Goal: Navigation & Orientation: Find specific page/section

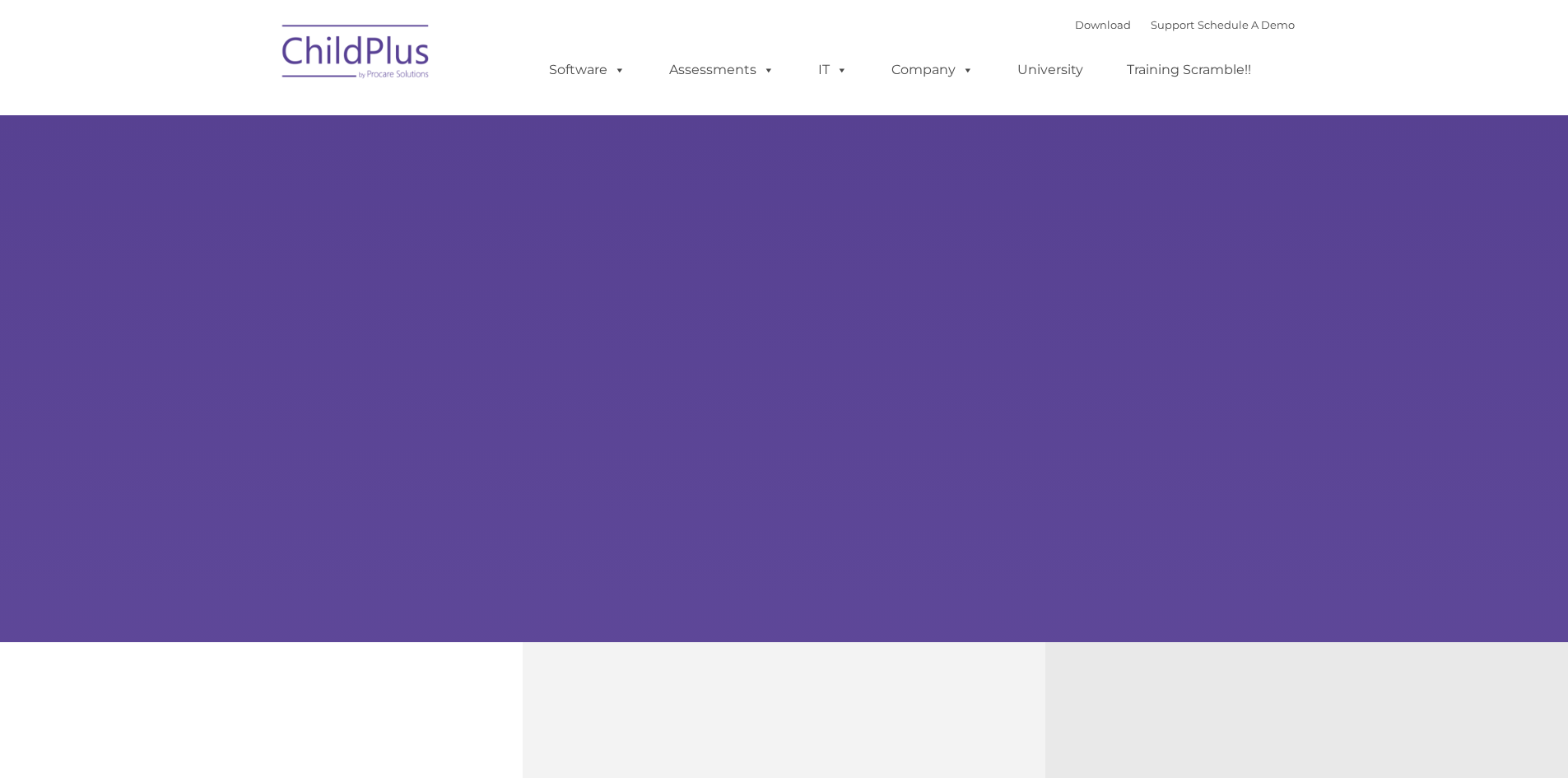
type input ""
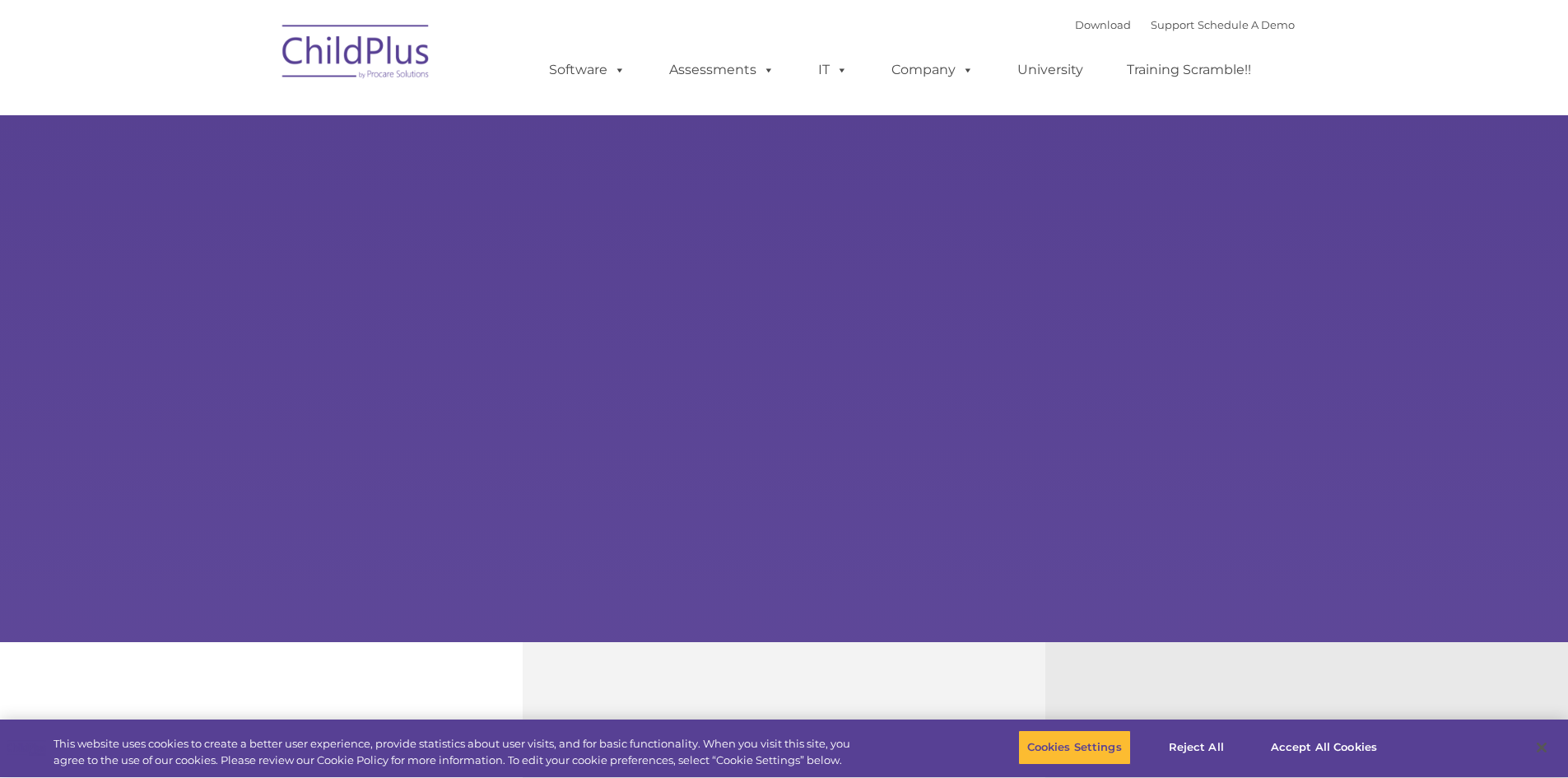
select select "MEDIUM"
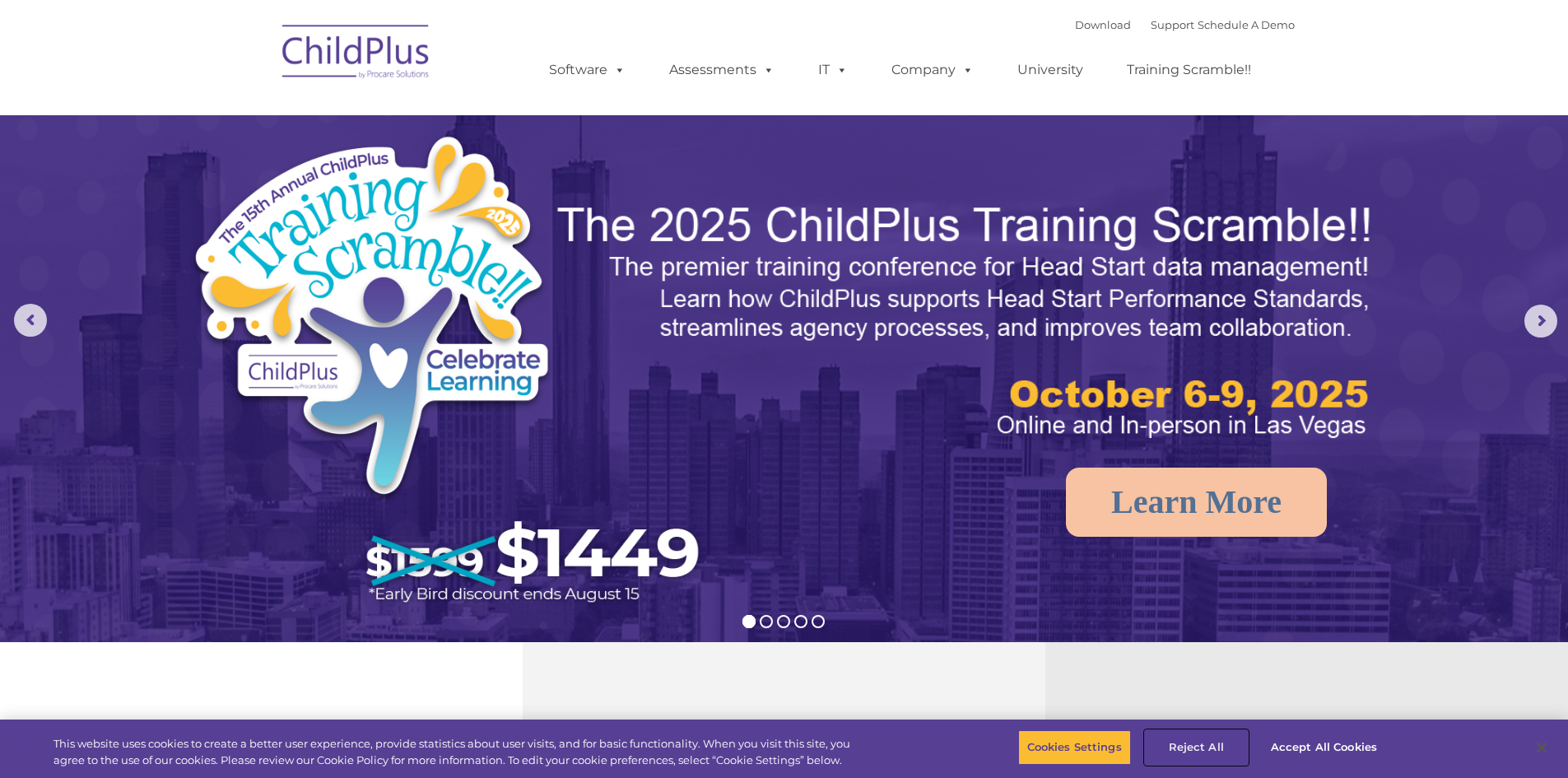
drag, startPoint x: 1178, startPoint y: 749, endPoint x: 1307, endPoint y: 804, distance: 140.2
click at [1333, 746] on button "Accept All Cookies" at bounding box center [1323, 747] width 124 height 34
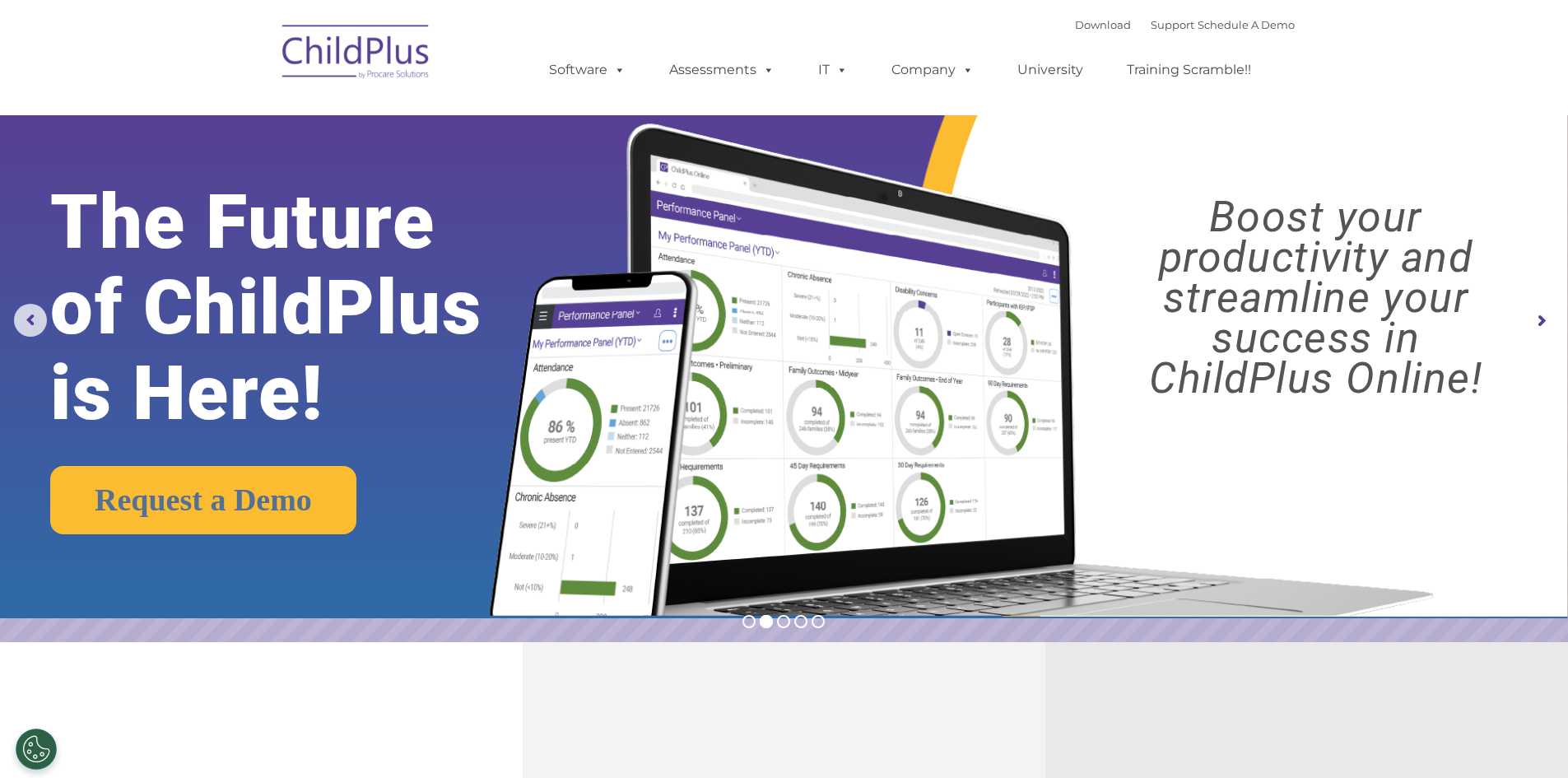
click at [435, 37] on img at bounding box center [356, 54] width 165 height 82
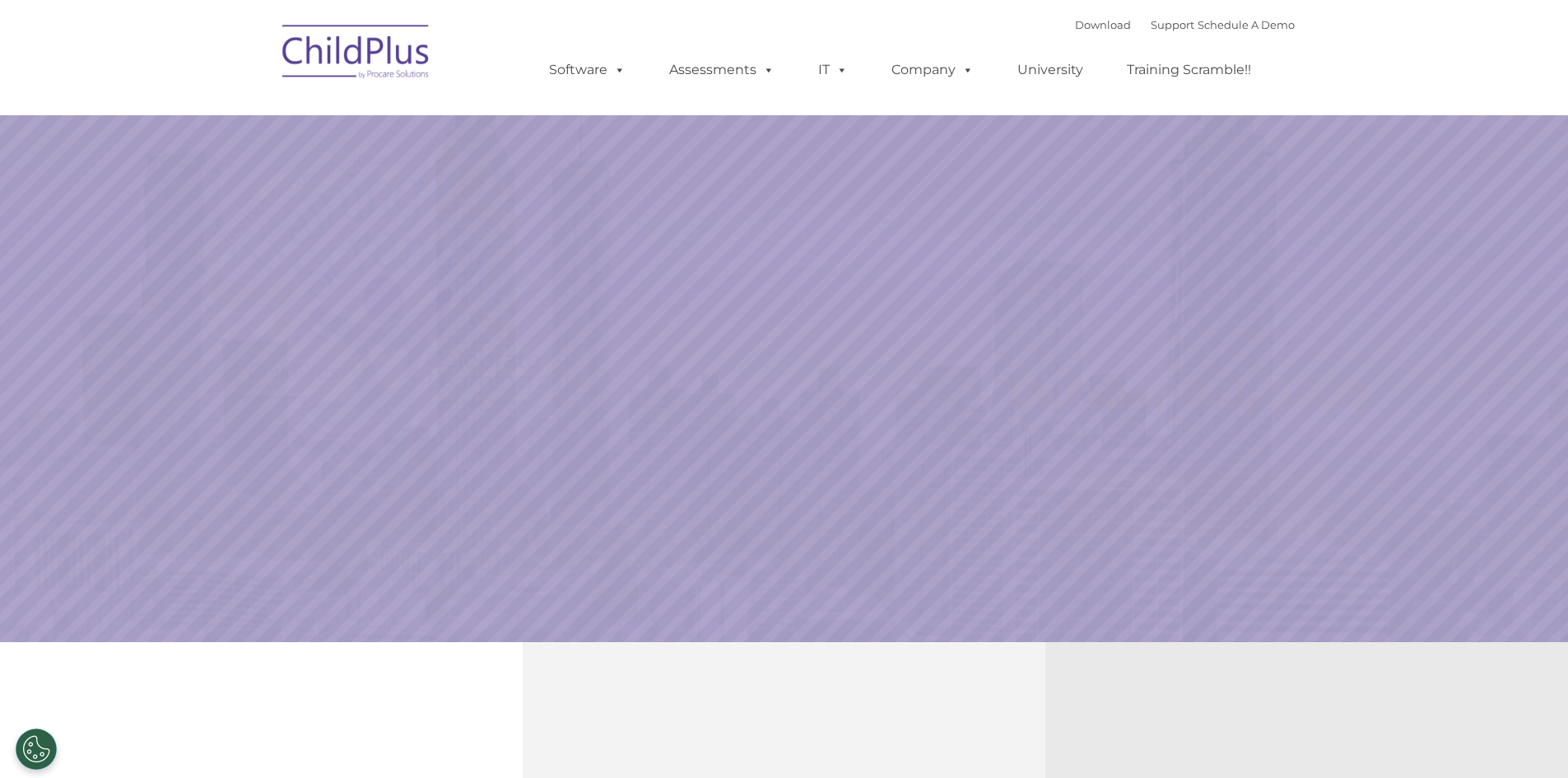
select select "MEDIUM"
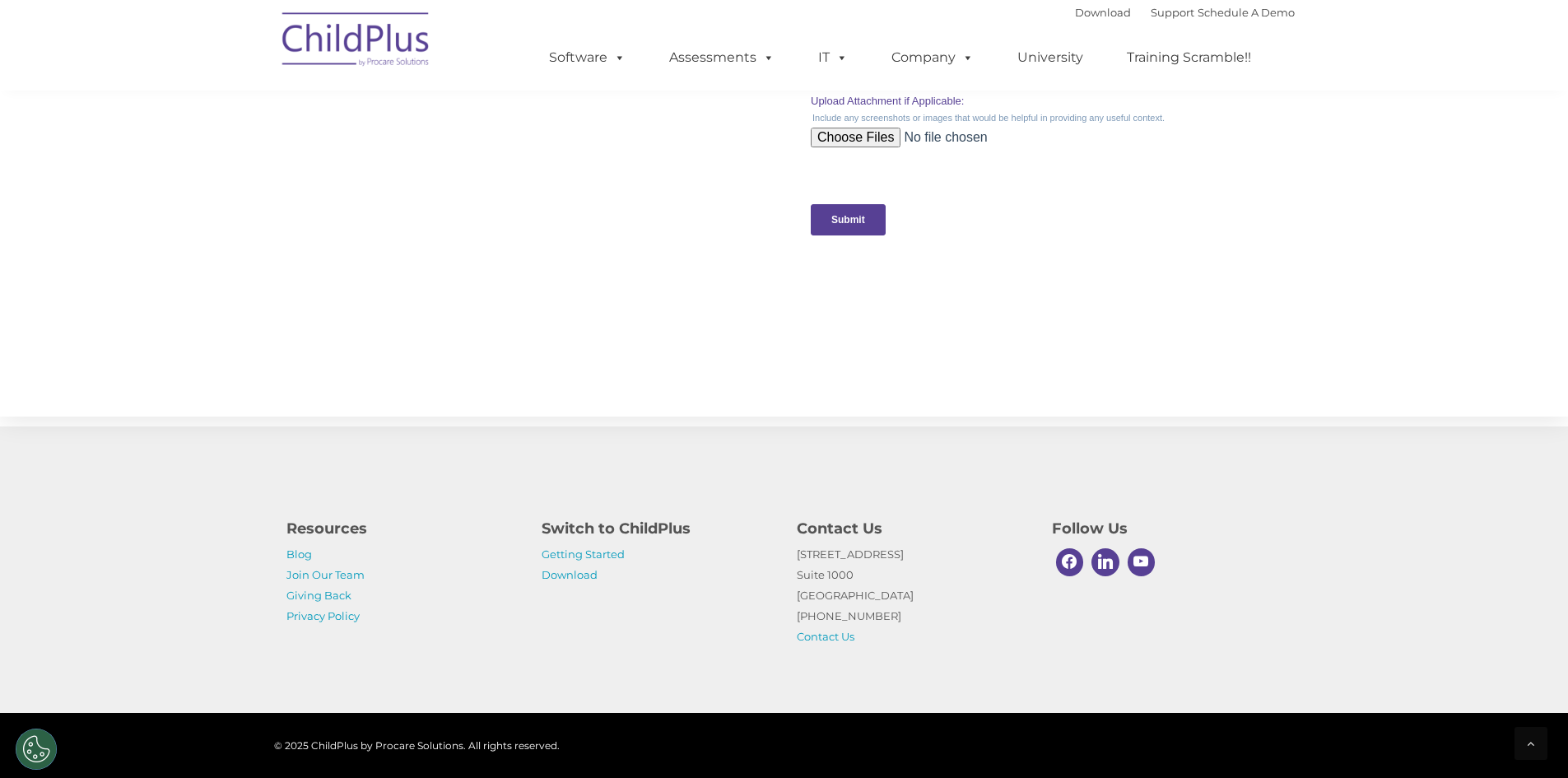
scroll to position [1606, 0]
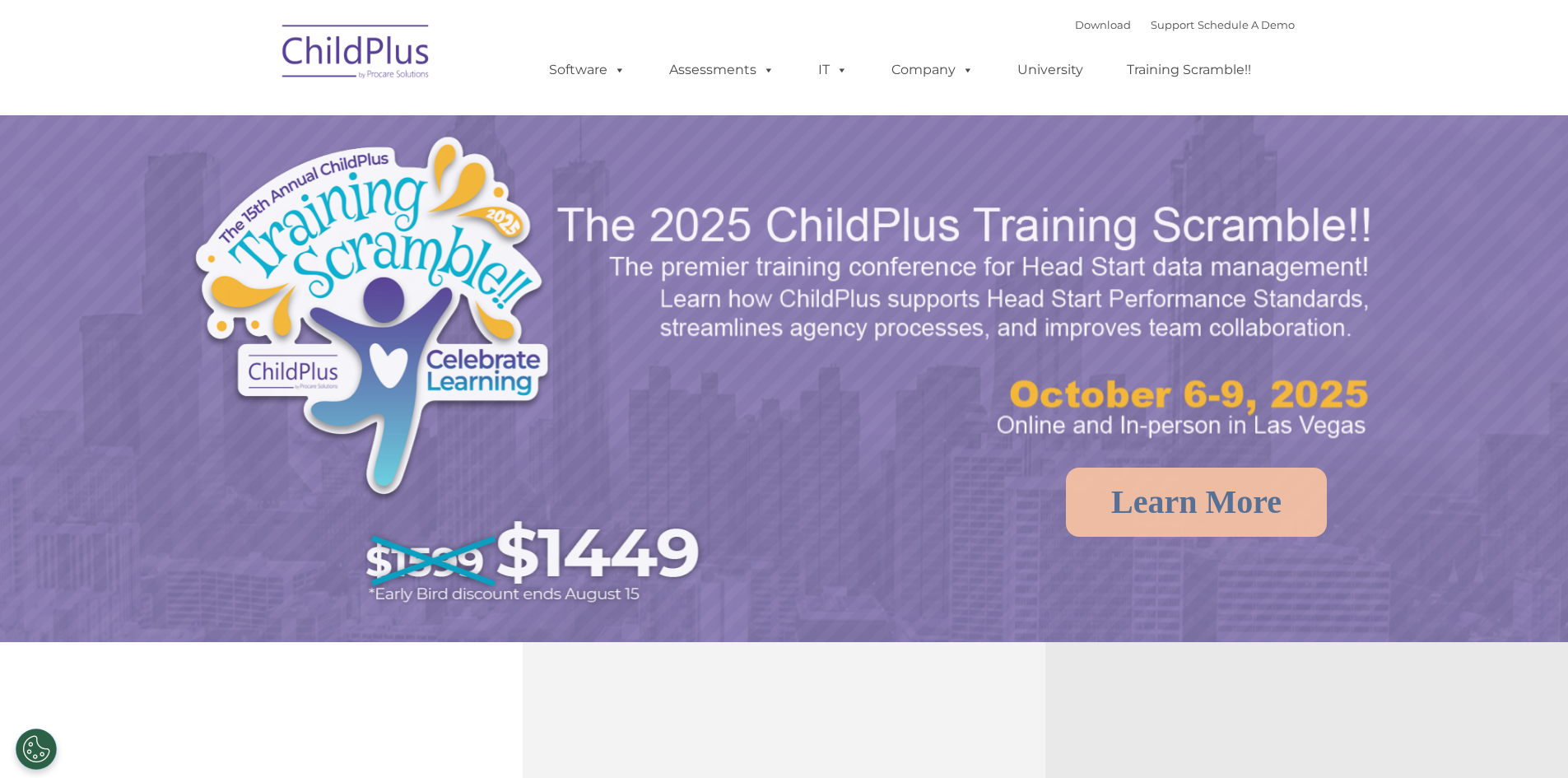
select select "MEDIUM"
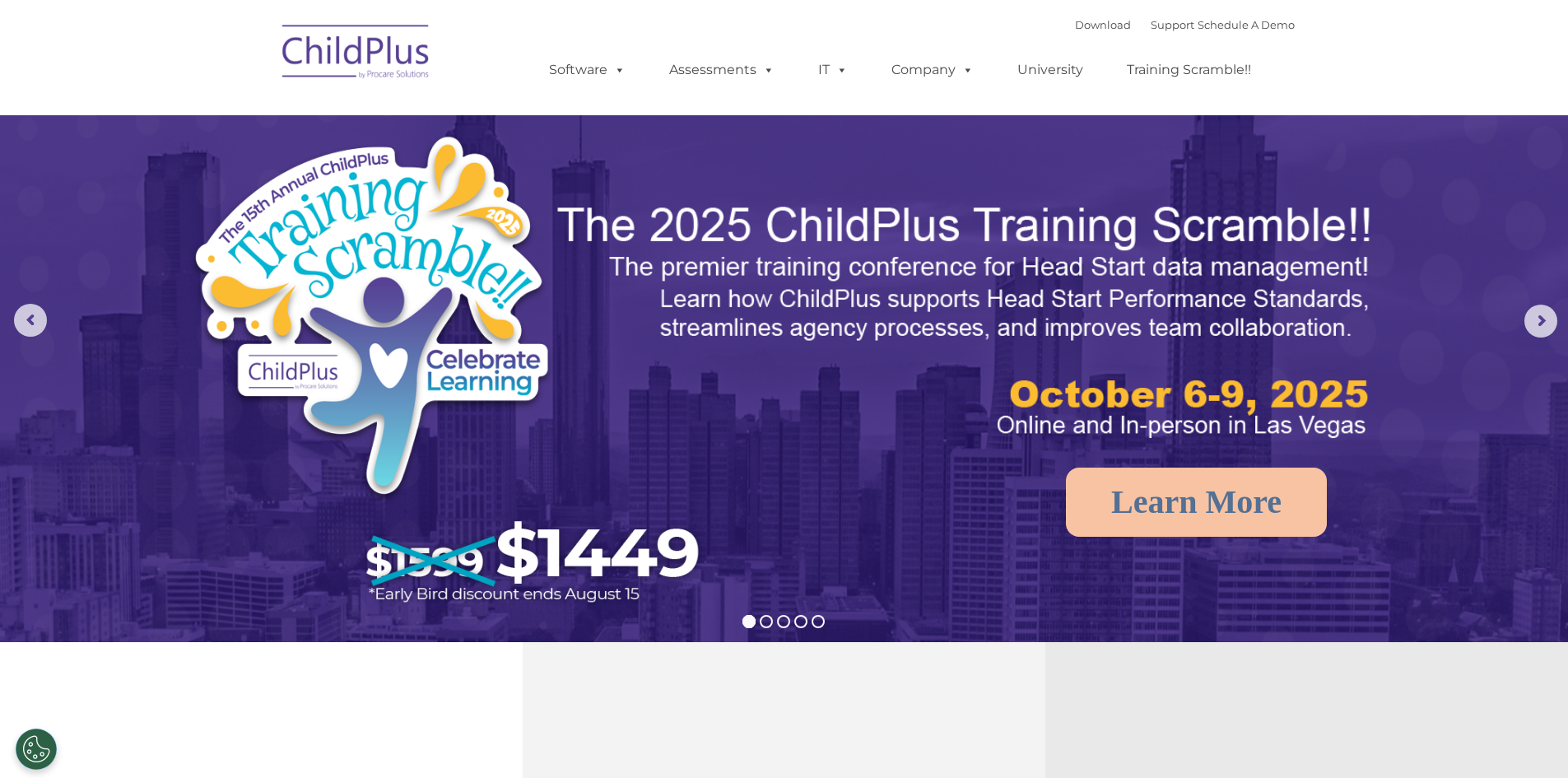
click at [572, 97] on ul "Software ChildPlus: The original and most widely-used Head Start data managemen…" at bounding box center [905, 70] width 779 height 66
click at [596, 63] on link "Software" at bounding box center [587, 70] width 109 height 33
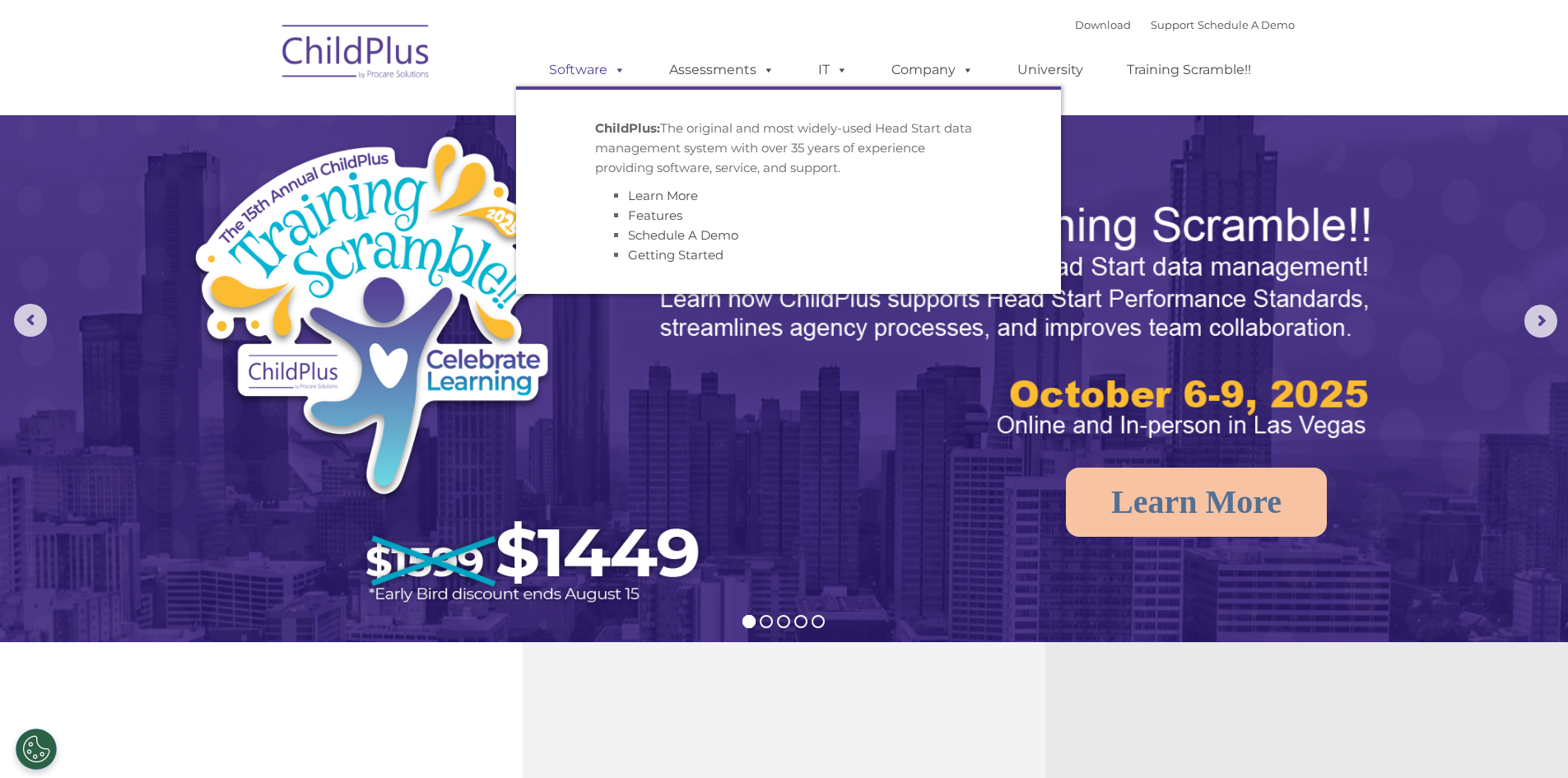
click at [596, 63] on link "Software" at bounding box center [587, 70] width 109 height 33
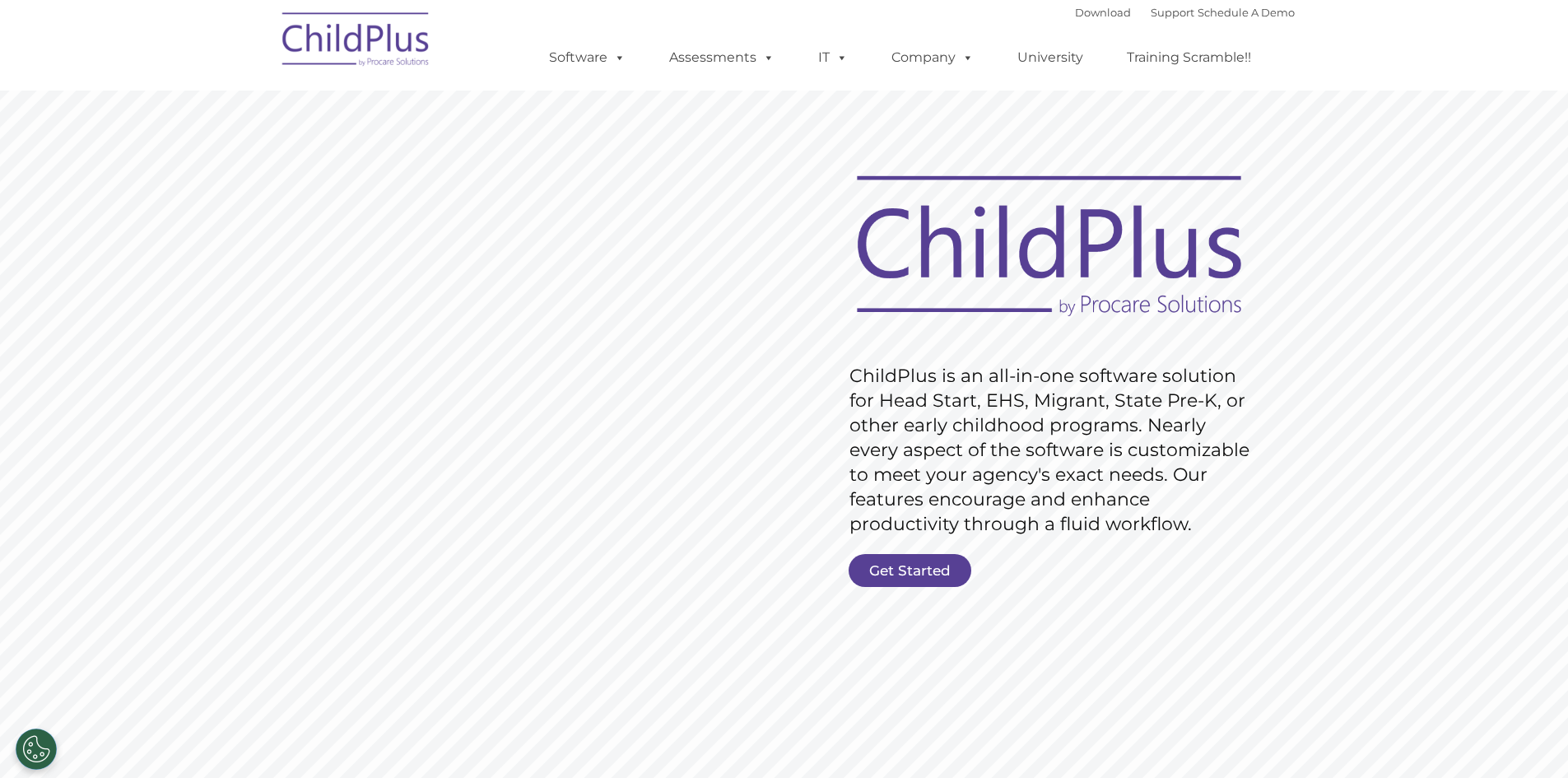
click at [325, 43] on img at bounding box center [356, 42] width 165 height 82
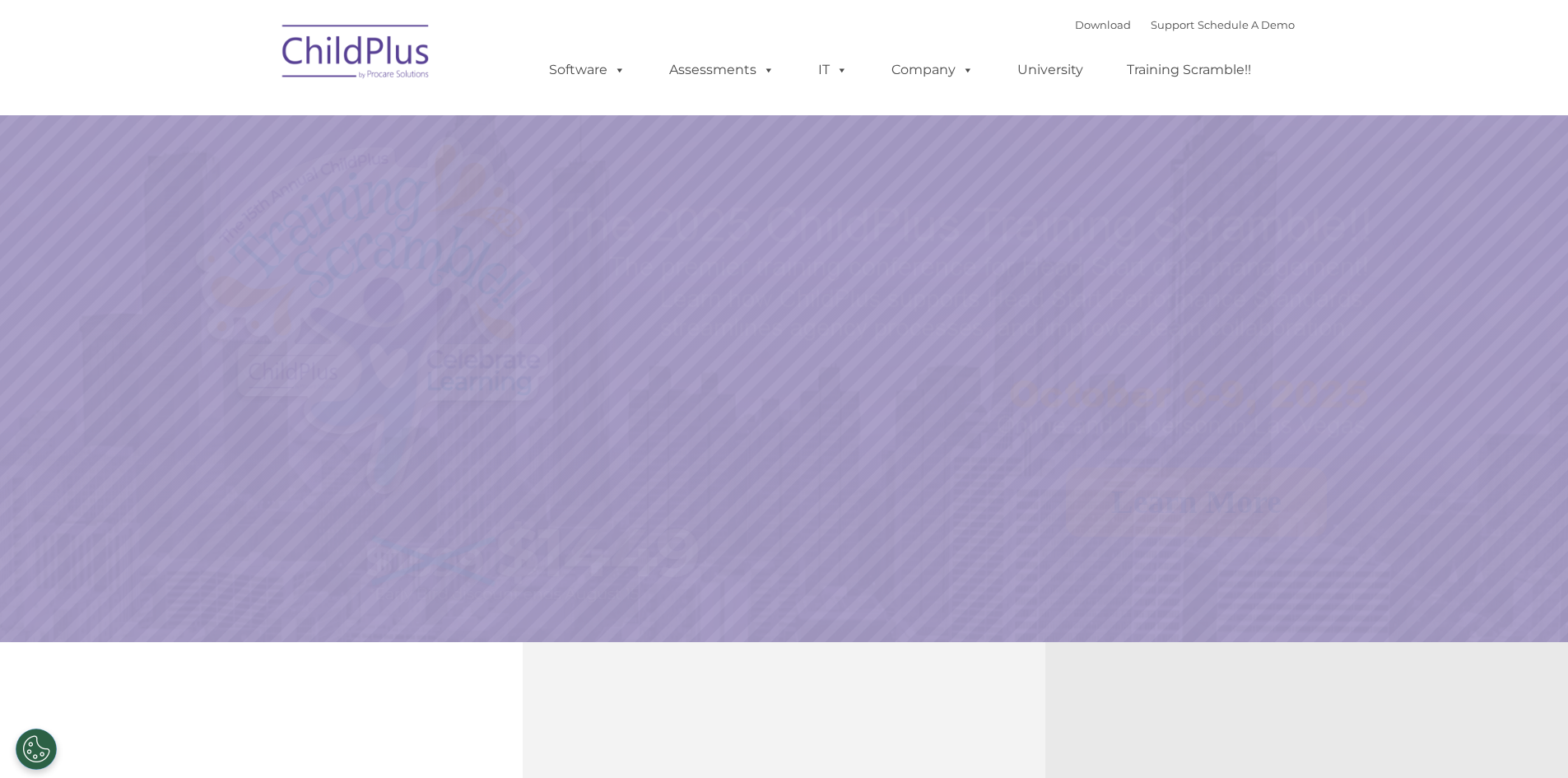
select select "MEDIUM"
